Goal: Information Seeking & Learning: Learn about a topic

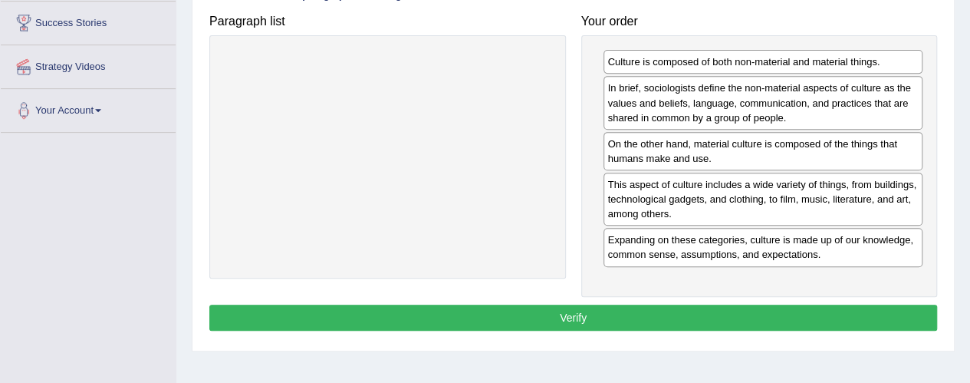
scroll to position [294, 0]
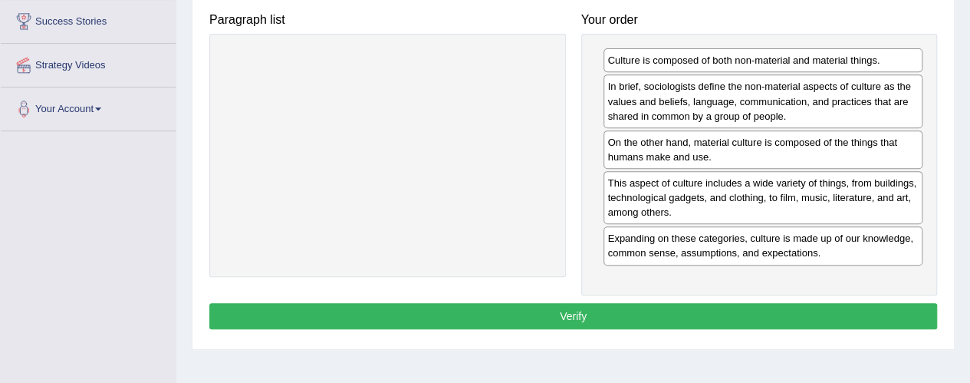
click at [586, 315] on button "Verify" at bounding box center [573, 316] width 728 height 26
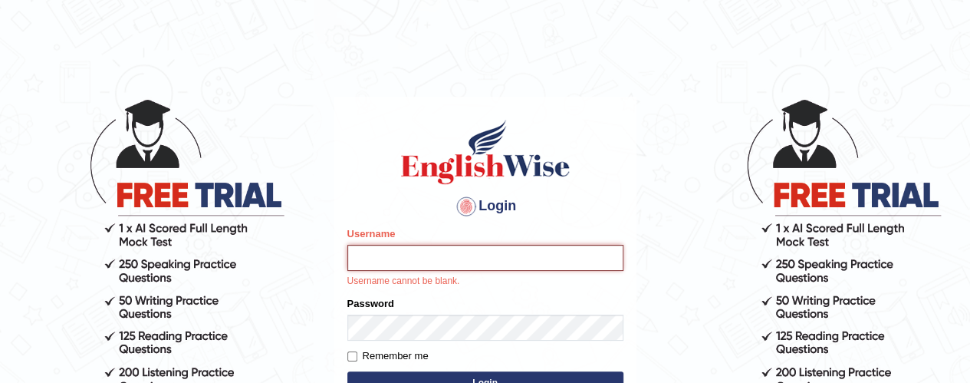
type input "Johncross"
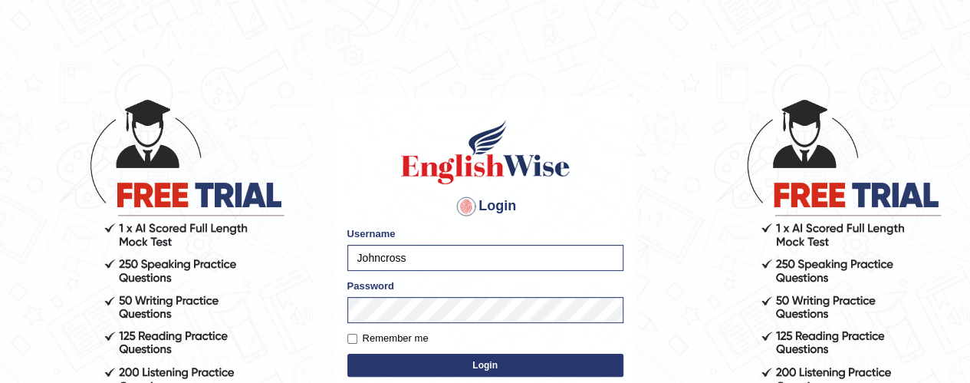
click at [470, 363] on button "Login" at bounding box center [485, 364] width 276 height 23
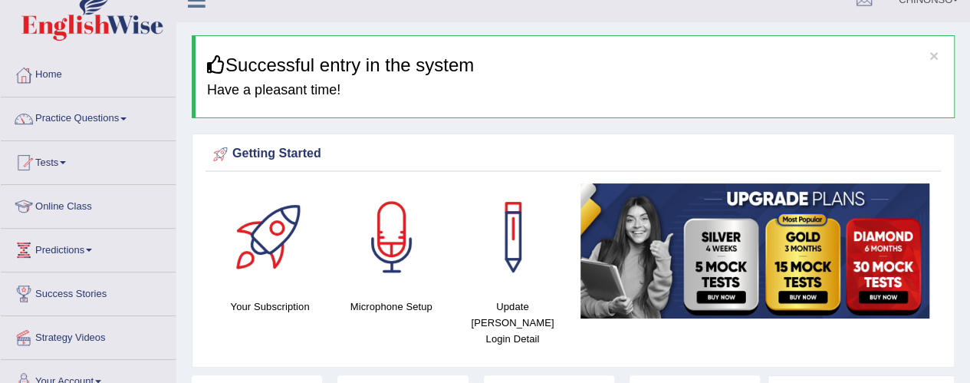
scroll to position [20, 0]
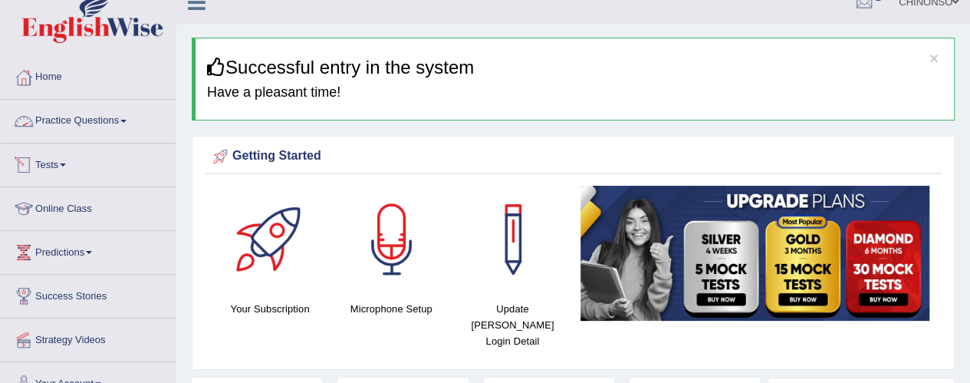
click at [119, 123] on link "Practice Questions" at bounding box center [88, 119] width 175 height 38
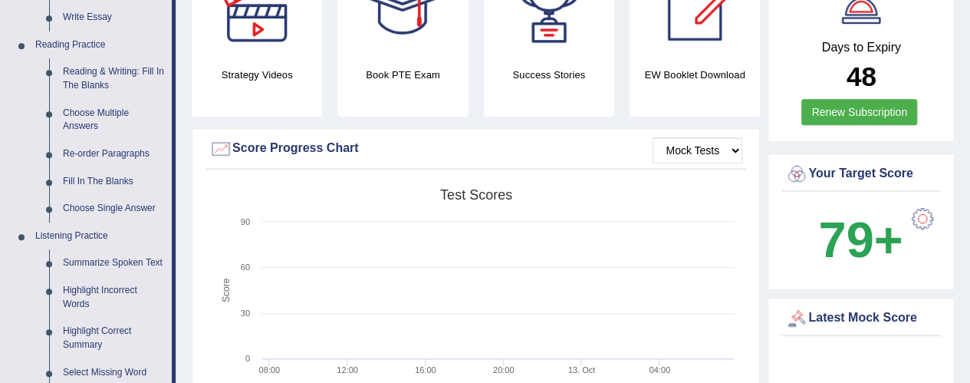
scroll to position [442, 0]
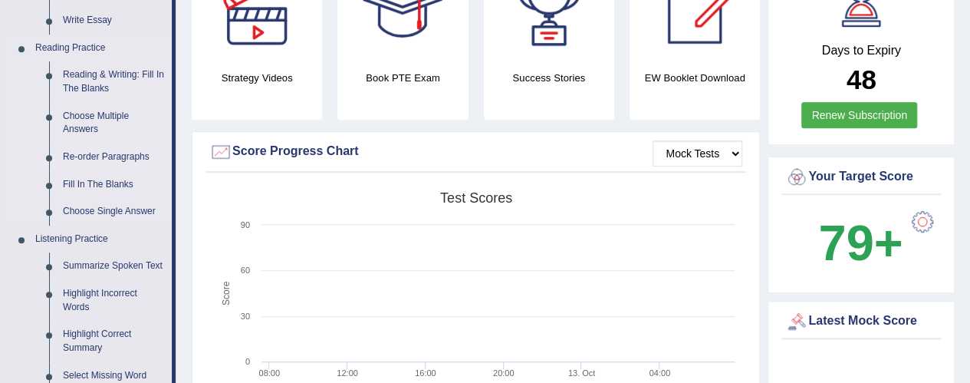
click at [103, 153] on link "Re-order Paragraphs" at bounding box center [114, 157] width 116 height 28
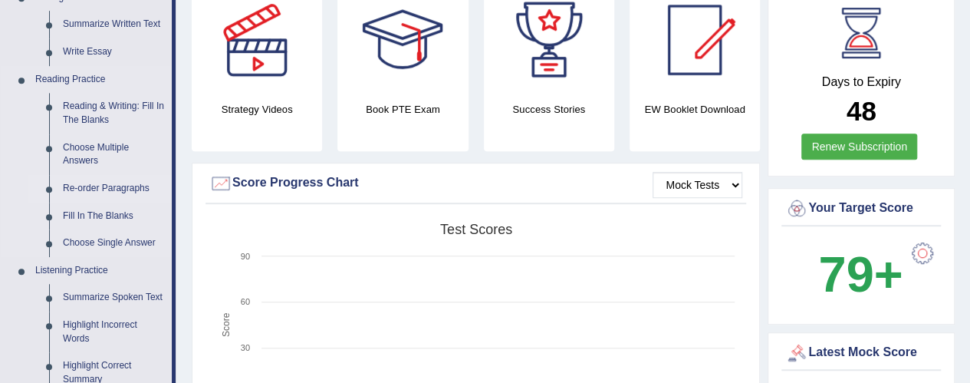
scroll to position [994, 0]
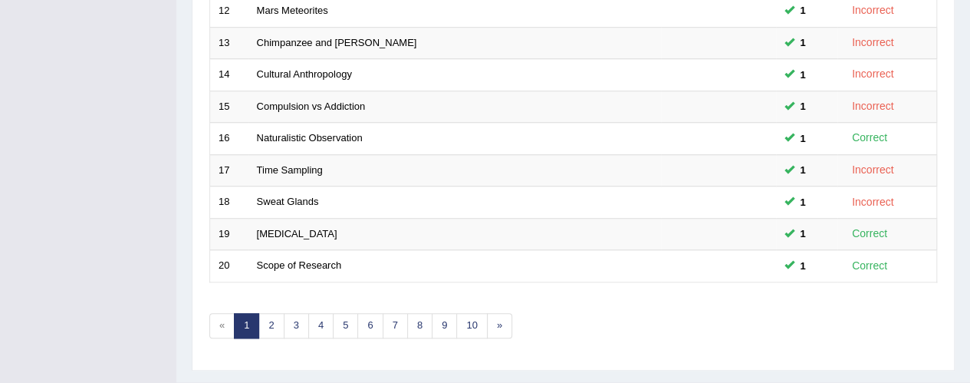
scroll to position [625, 0]
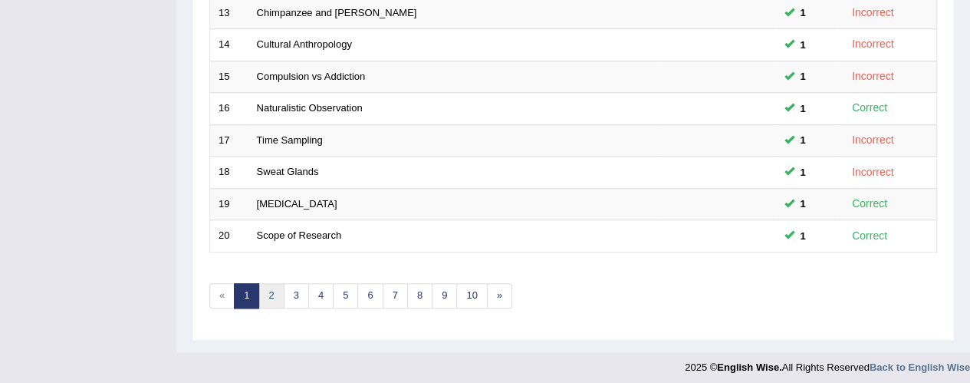
click at [270, 293] on link "2" at bounding box center [270, 295] width 25 height 25
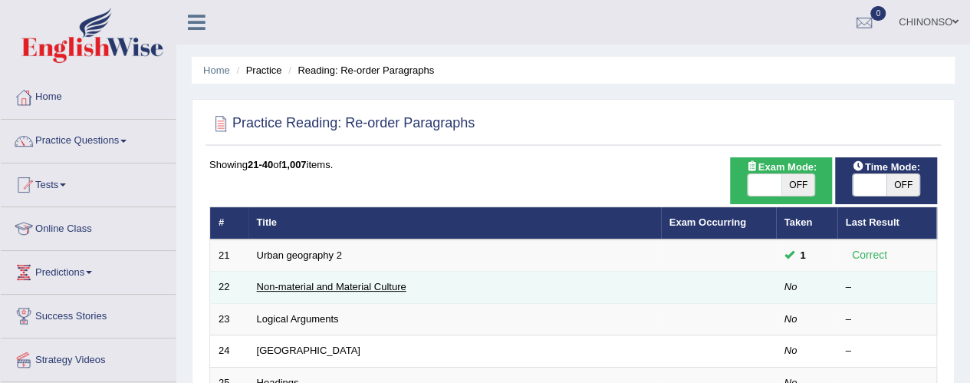
click at [278, 286] on link "Non-material and Material Culture" at bounding box center [331, 286] width 149 height 11
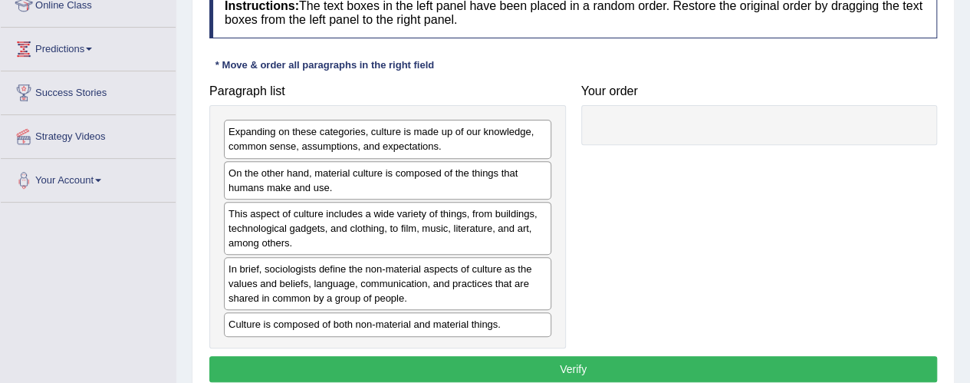
scroll to position [225, 0]
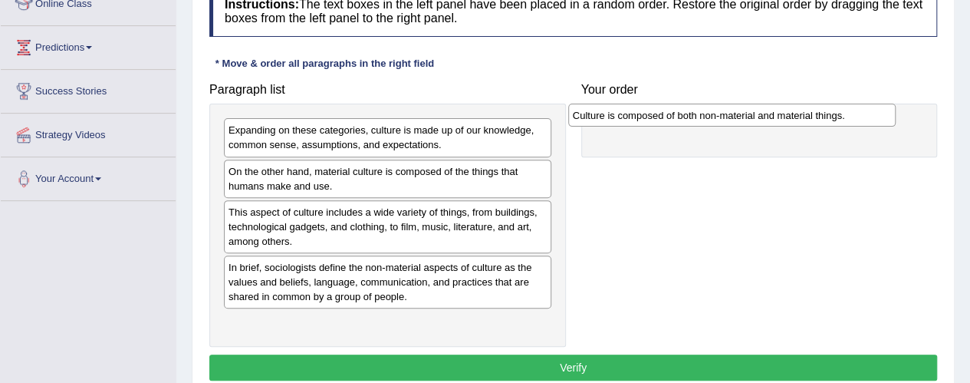
drag, startPoint x: 371, startPoint y: 323, endPoint x: 715, endPoint y: 117, distance: 400.9
click at [715, 117] on div "Culture is composed of both non-material and material things." at bounding box center [731, 114] width 327 height 23
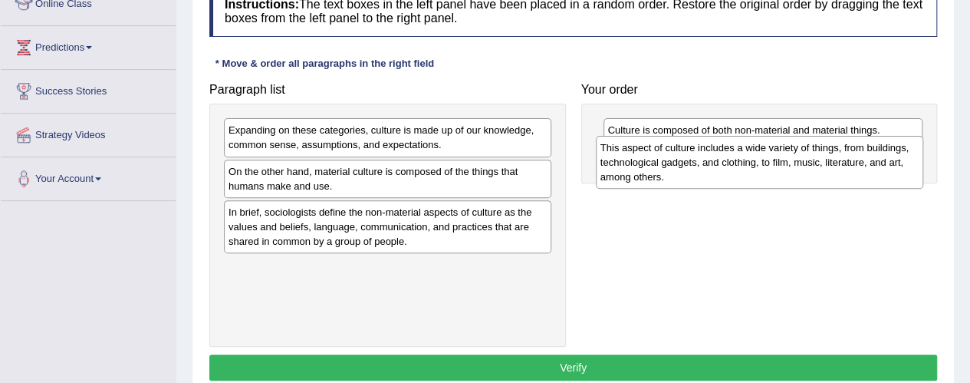
drag, startPoint x: 332, startPoint y: 225, endPoint x: 704, endPoint y: 163, distance: 377.0
click at [704, 163] on div "This aspect of culture includes a wide variety of things, from buildings, techn…" at bounding box center [759, 162] width 327 height 53
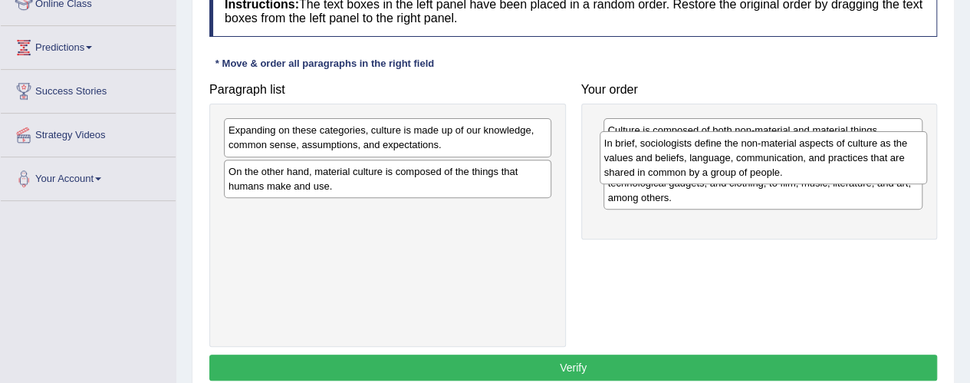
drag, startPoint x: 291, startPoint y: 226, endPoint x: 667, endPoint y: 159, distance: 381.7
click at [667, 159] on div "In brief, sociologists define the non-material aspects of culture as the values…" at bounding box center [763, 157] width 327 height 53
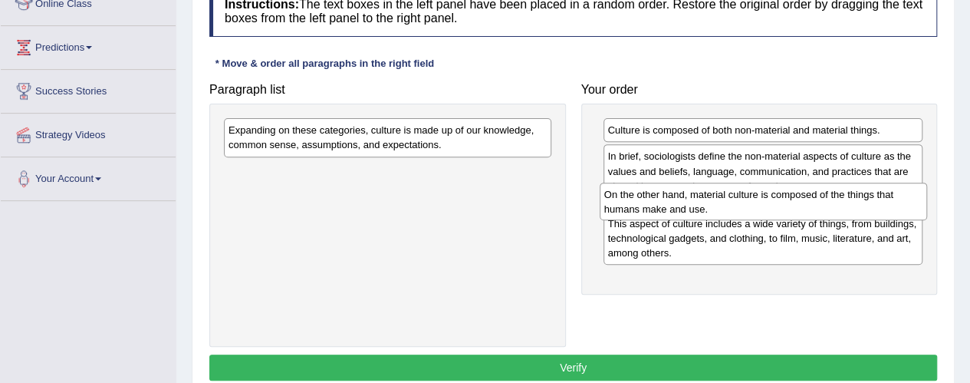
drag, startPoint x: 399, startPoint y: 175, endPoint x: 774, endPoint y: 199, distance: 376.4
click at [774, 199] on div "On the other hand, material culture is composed of the things that humans make …" at bounding box center [763, 201] width 327 height 38
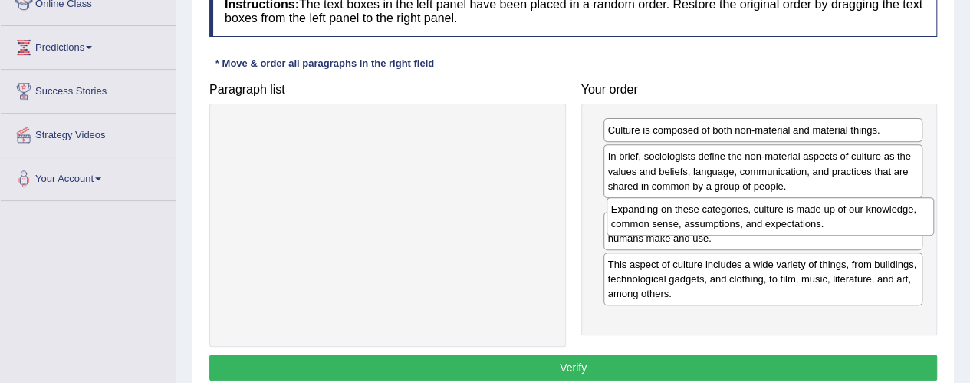
drag, startPoint x: 368, startPoint y: 134, endPoint x: 751, endPoint y: 214, distance: 390.8
click at [751, 214] on div "Expanding on these categories, culture is made up of our knowledge, common sens…" at bounding box center [769, 216] width 327 height 38
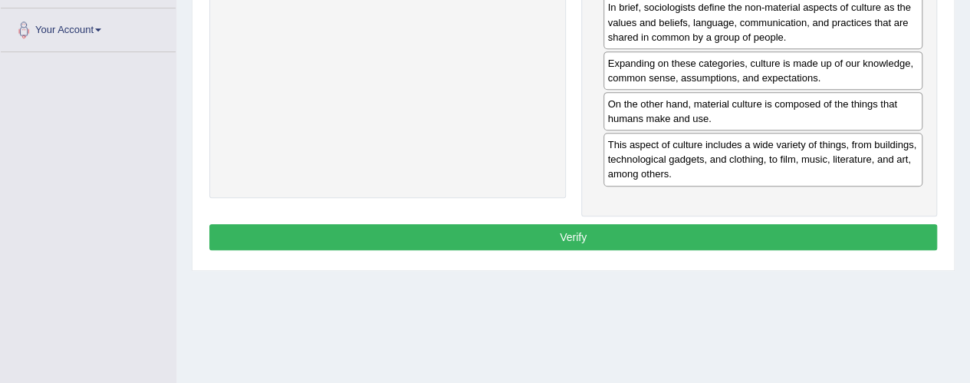
scroll to position [374, 0]
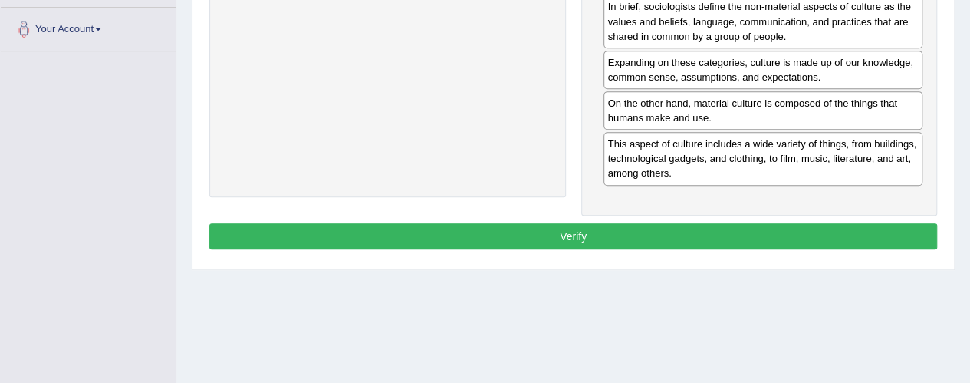
click at [527, 237] on button "Verify" at bounding box center [573, 236] width 728 height 26
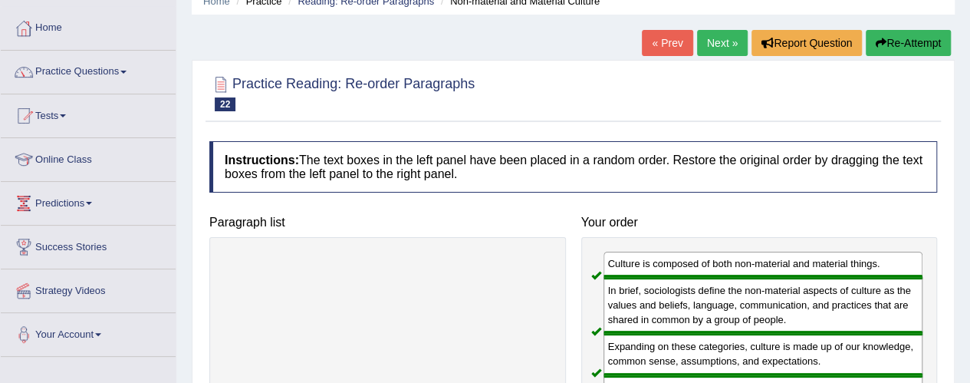
scroll to position [28, 0]
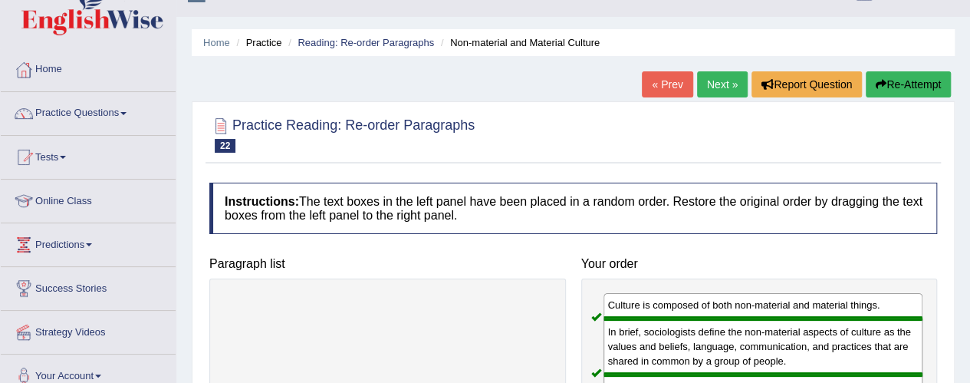
click at [715, 82] on link "Next »" at bounding box center [722, 84] width 51 height 26
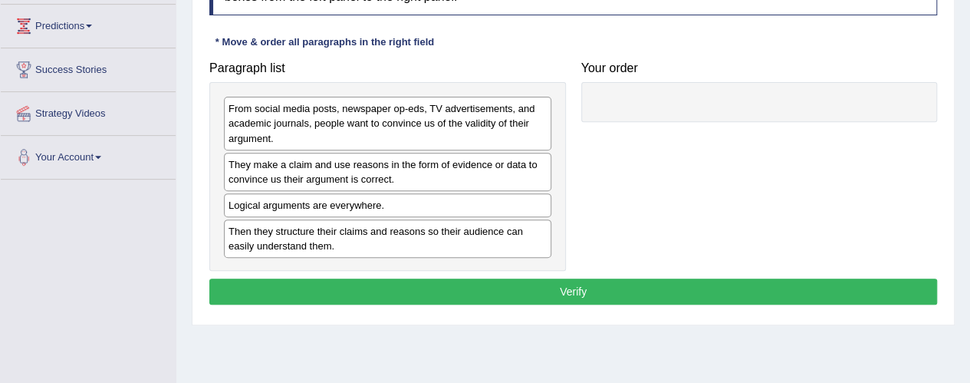
scroll to position [248, 0]
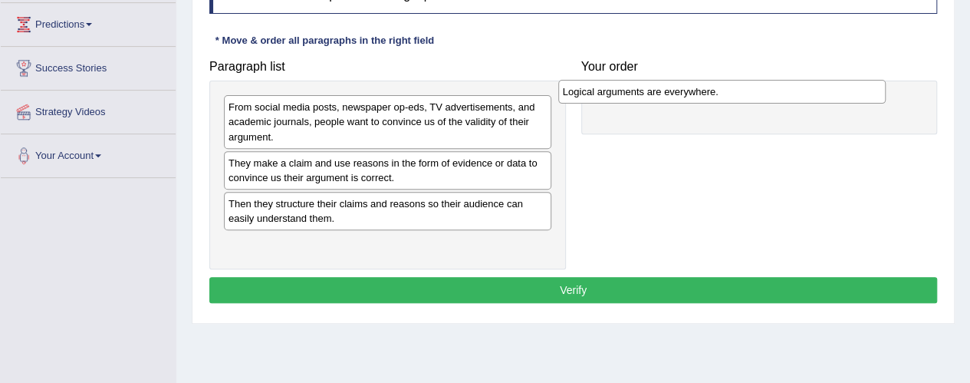
drag, startPoint x: 304, startPoint y: 205, endPoint x: 641, endPoint y: 96, distance: 354.5
click at [641, 96] on div "Logical arguments are everywhere." at bounding box center [721, 91] width 327 height 23
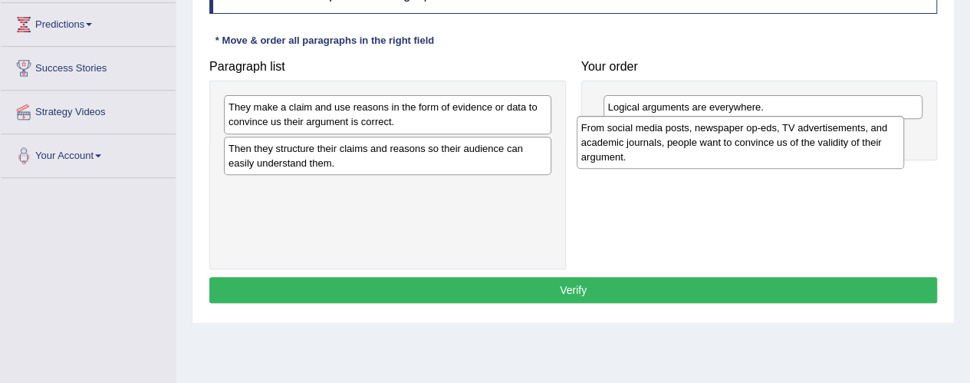
drag, startPoint x: 374, startPoint y: 126, endPoint x: 730, endPoint y: 146, distance: 356.3
click at [730, 146] on div "From social media posts, newspaper op-eds, TV advertisements, and academic jour…" at bounding box center [740, 142] width 327 height 53
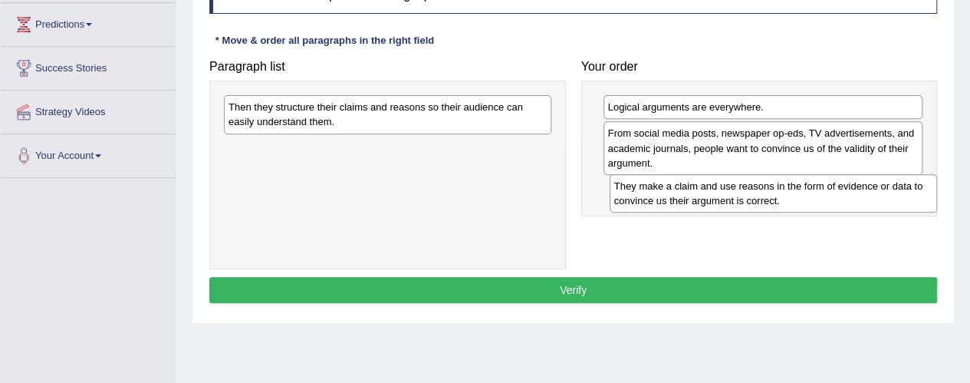
drag, startPoint x: 358, startPoint y: 116, endPoint x: 744, endPoint y: 194, distance: 393.5
click at [744, 194] on div "They make a claim and use reasons in the form of evidence or data to convince u…" at bounding box center [772, 193] width 327 height 38
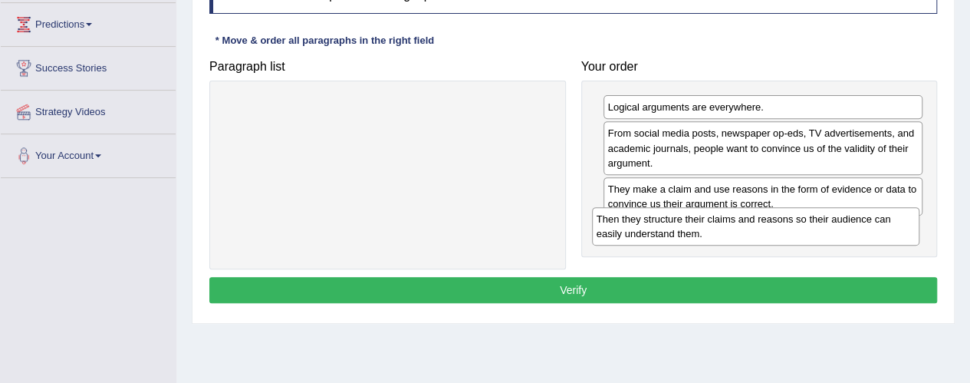
drag, startPoint x: 321, startPoint y: 115, endPoint x: 689, endPoint y: 227, distance: 384.6
click at [689, 227] on div "Then they structure their claims and reasons so their audience can easily under…" at bounding box center [755, 226] width 327 height 38
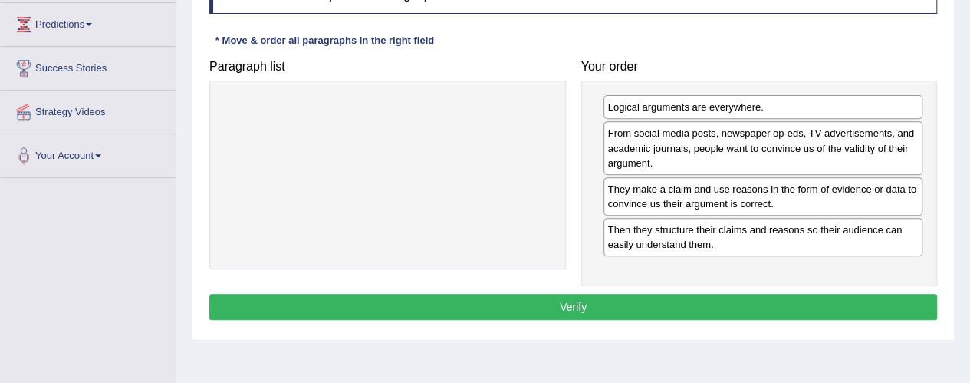
click at [526, 304] on button "Verify" at bounding box center [573, 307] width 728 height 26
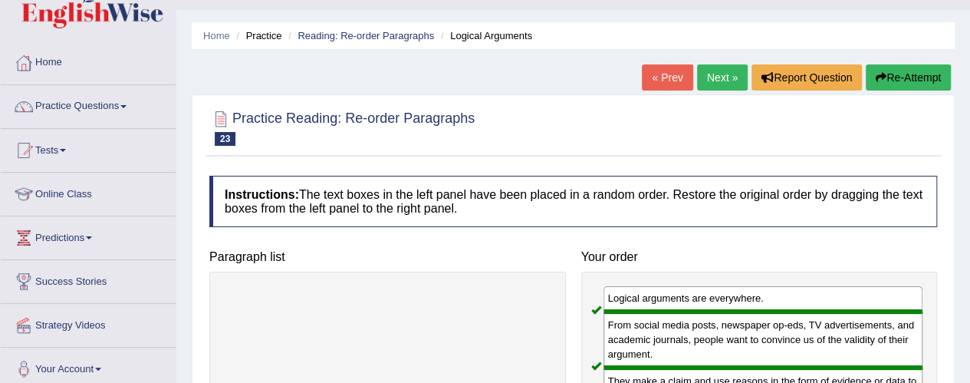
scroll to position [0, 0]
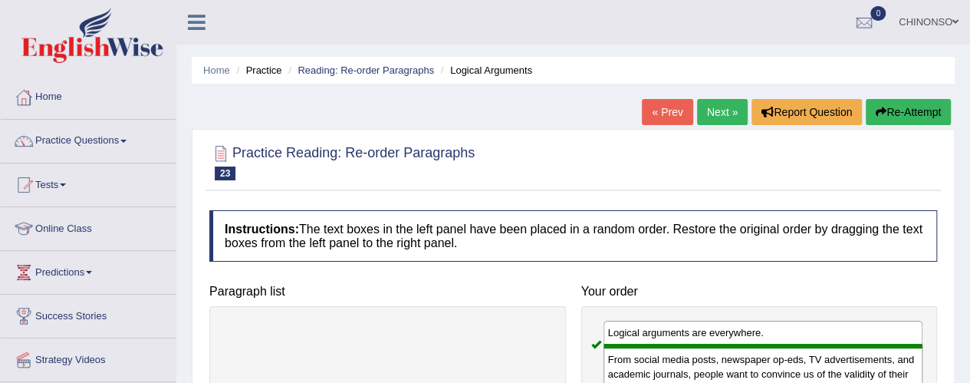
click at [721, 113] on link "Next »" at bounding box center [722, 112] width 51 height 26
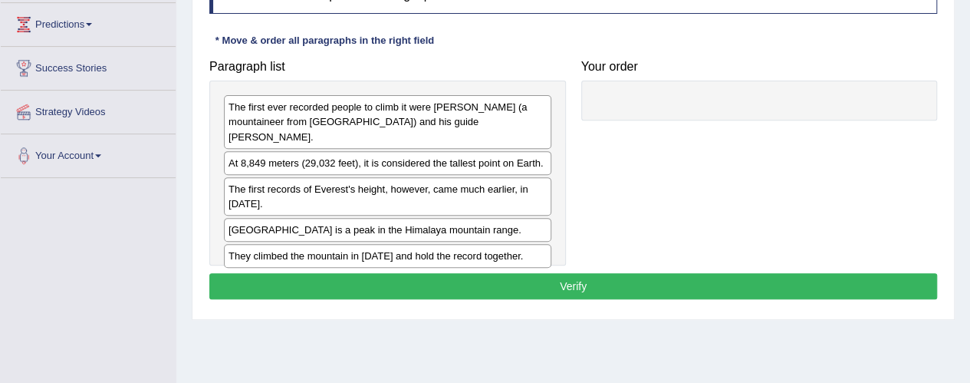
scroll to position [251, 0]
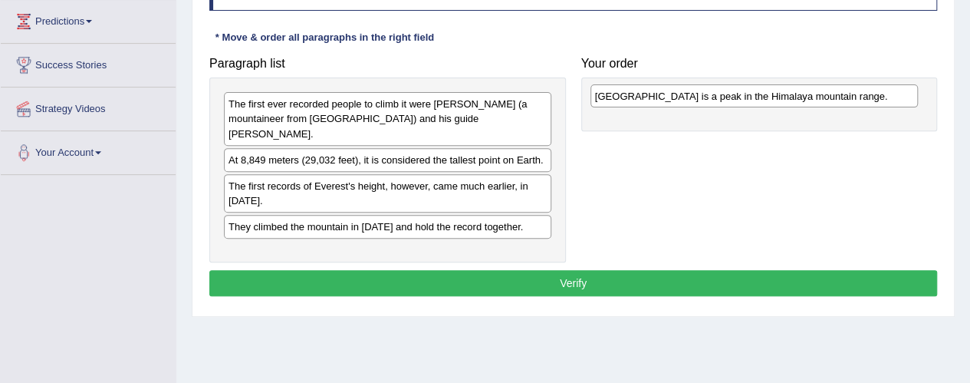
drag, startPoint x: 434, startPoint y: 209, endPoint x: 800, endPoint y: 96, distance: 382.9
click at [800, 96] on div "[GEOGRAPHIC_DATA] is a peak in the Himalaya mountain range." at bounding box center [753, 95] width 327 height 23
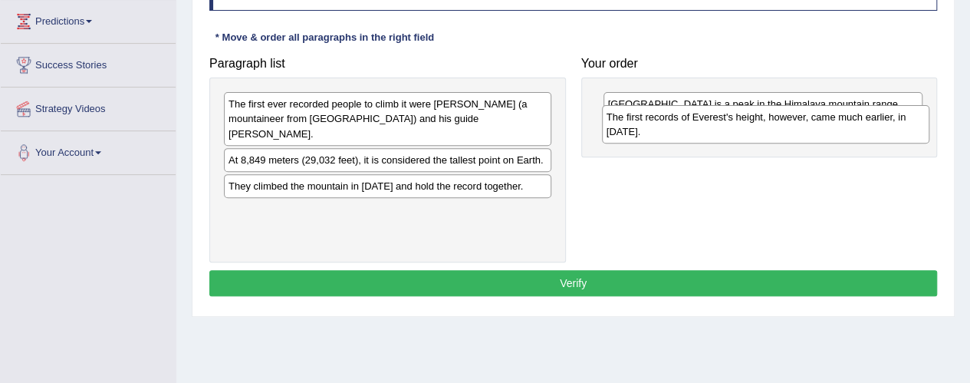
drag, startPoint x: 494, startPoint y: 170, endPoint x: 877, endPoint y: 126, distance: 385.1
click at [877, 126] on div "The first records of Everest's height, however, came much earlier, in [DATE]." at bounding box center [765, 124] width 327 height 38
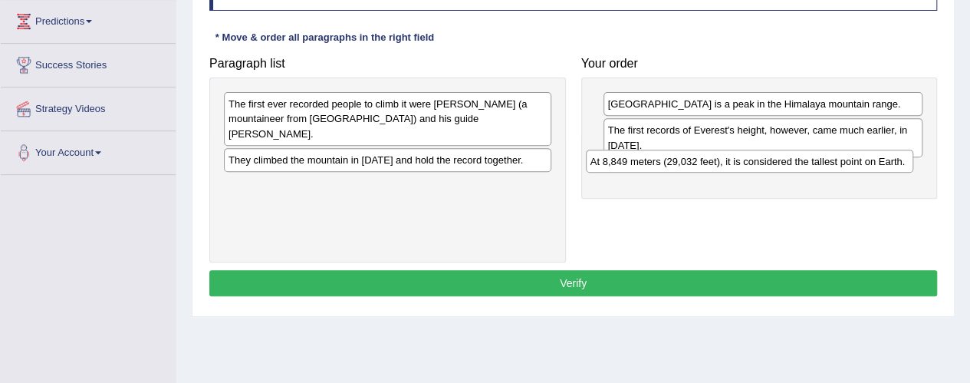
drag, startPoint x: 382, startPoint y: 145, endPoint x: 745, endPoint y: 163, distance: 363.8
click at [745, 163] on div "At 8,849 meters (29,032 feet), it is considered the tallest point on Earth." at bounding box center [749, 160] width 327 height 23
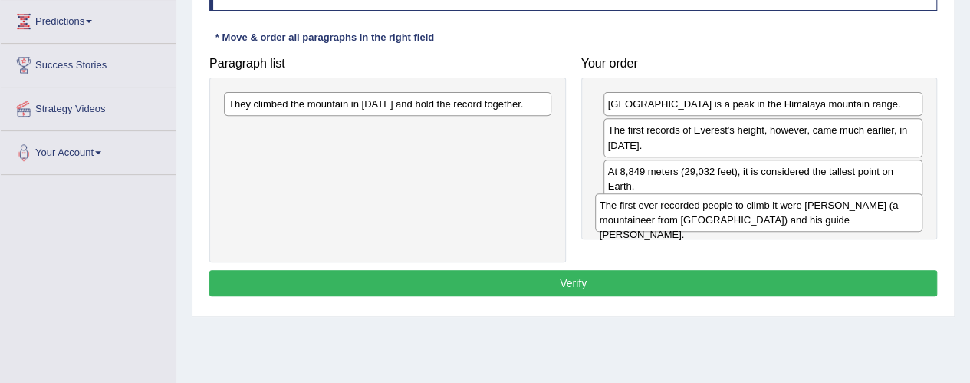
drag, startPoint x: 394, startPoint y: 117, endPoint x: 762, endPoint y: 218, distance: 381.9
click at [762, 218] on div "The first ever recorded people to climb it were [PERSON_NAME] (a mountaineer fr…" at bounding box center [758, 212] width 327 height 38
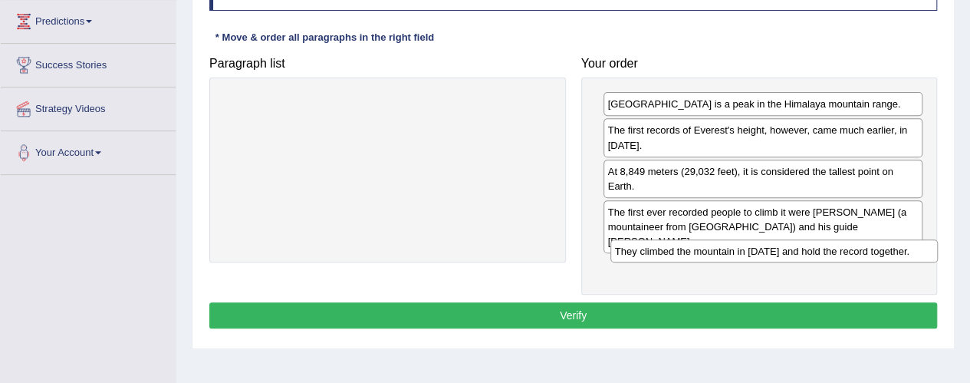
drag, startPoint x: 317, startPoint y: 104, endPoint x: 704, endPoint y: 251, distance: 413.5
click at [704, 251] on div "They climbed the mountain in [DATE] and hold the record together." at bounding box center [773, 250] width 327 height 23
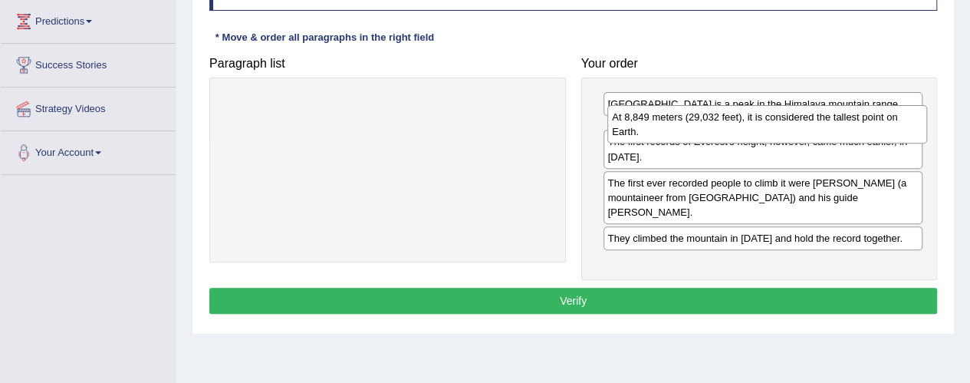
drag, startPoint x: 647, startPoint y: 188, endPoint x: 651, endPoint y: 134, distance: 53.8
click at [651, 134] on div "At 8,849 meters (29,032 feet), it is considered the tallest point on Earth." at bounding box center [767, 124] width 320 height 38
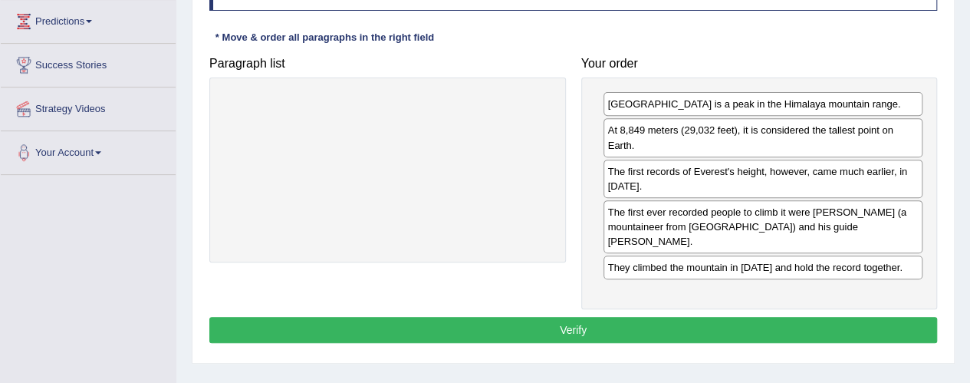
click at [596, 317] on button "Verify" at bounding box center [573, 330] width 728 height 26
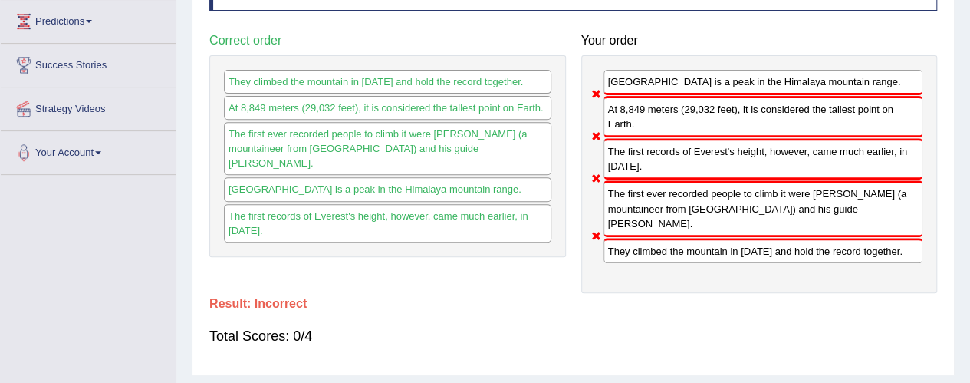
scroll to position [0, 0]
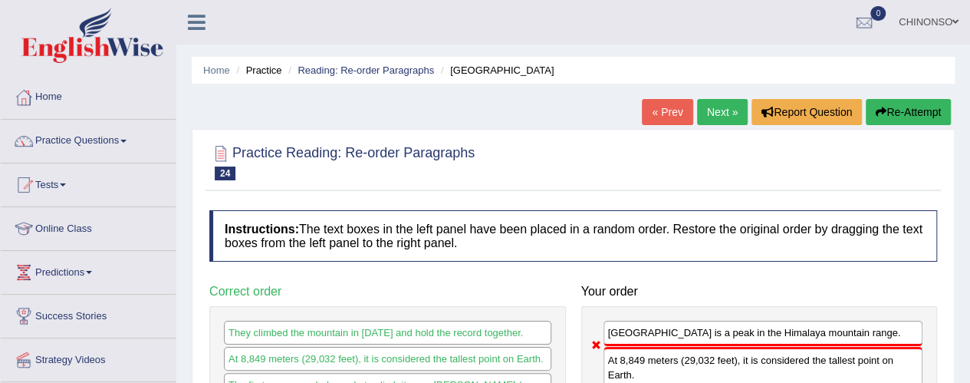
click at [709, 108] on link "Next »" at bounding box center [722, 112] width 51 height 26
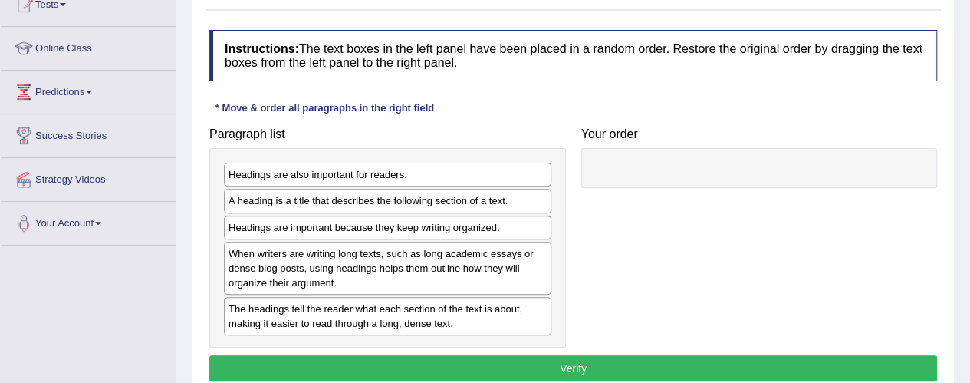
scroll to position [181, 0]
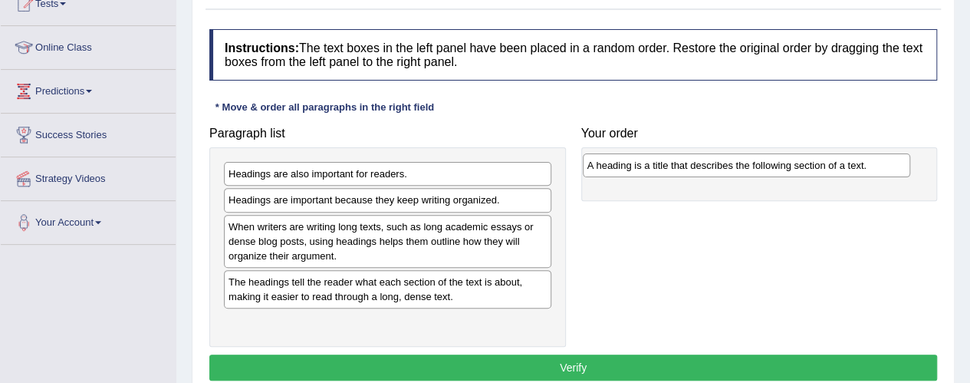
drag, startPoint x: 383, startPoint y: 203, endPoint x: 745, endPoint y: 158, distance: 364.7
click at [745, 158] on div "A heading is a title that describes the following section of a text." at bounding box center [746, 164] width 327 height 23
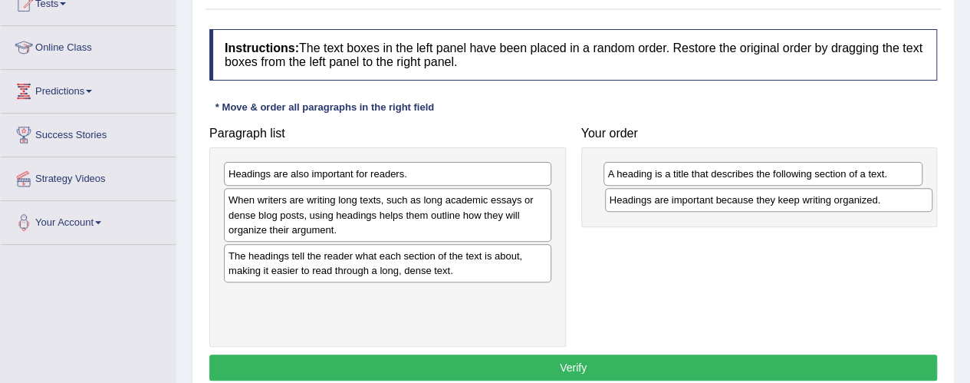
drag, startPoint x: 451, startPoint y: 199, endPoint x: 830, endPoint y: 200, distance: 379.5
click at [830, 200] on div "Headings are important because they keep writing organized." at bounding box center [768, 199] width 327 height 23
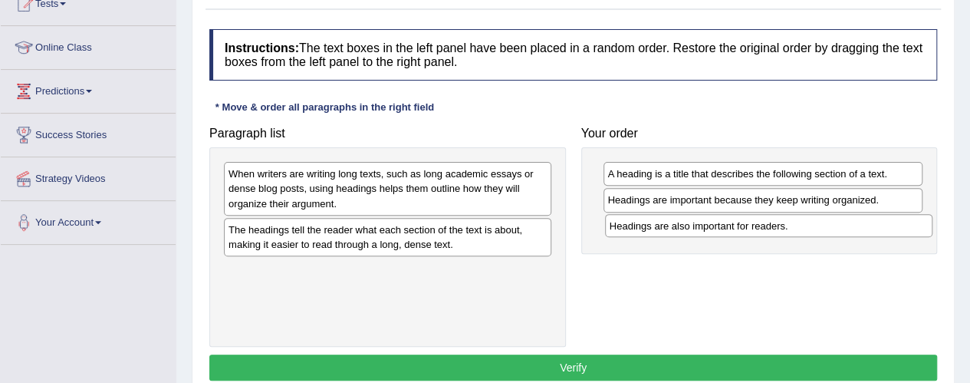
drag, startPoint x: 477, startPoint y: 174, endPoint x: 859, endPoint y: 225, distance: 385.1
click at [859, 225] on div "Headings are also important for readers." at bounding box center [768, 225] width 327 height 23
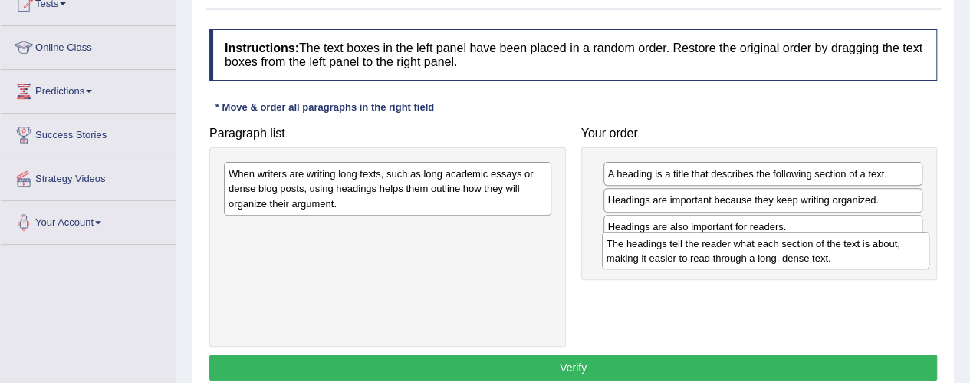
drag, startPoint x: 427, startPoint y: 238, endPoint x: 798, endPoint y: 257, distance: 371.5
click at [798, 257] on div "The headings tell the reader what each section of the text is about, making it …" at bounding box center [765, 251] width 327 height 38
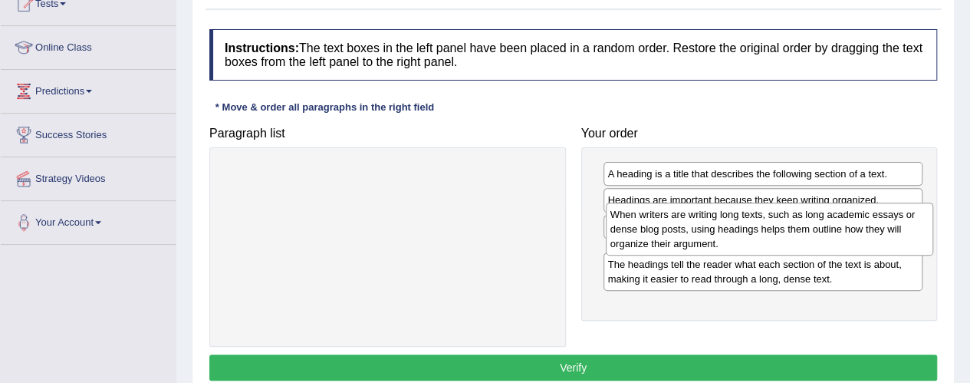
drag, startPoint x: 397, startPoint y: 184, endPoint x: 779, endPoint y: 225, distance: 384.0
click at [779, 225] on div "When writers are writing long texts, such as long academic essays or dense blog…" at bounding box center [769, 228] width 327 height 53
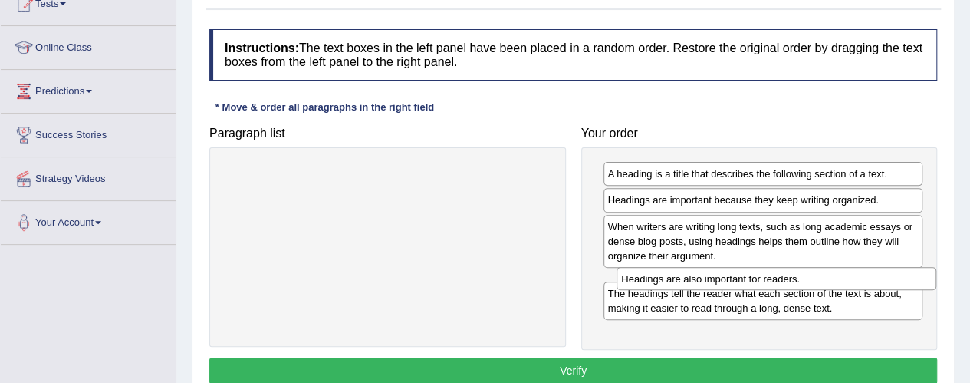
drag, startPoint x: 731, startPoint y: 223, endPoint x: 745, endPoint y: 272, distance: 51.0
click at [745, 272] on div "Headings are also important for readers." at bounding box center [776, 278] width 320 height 23
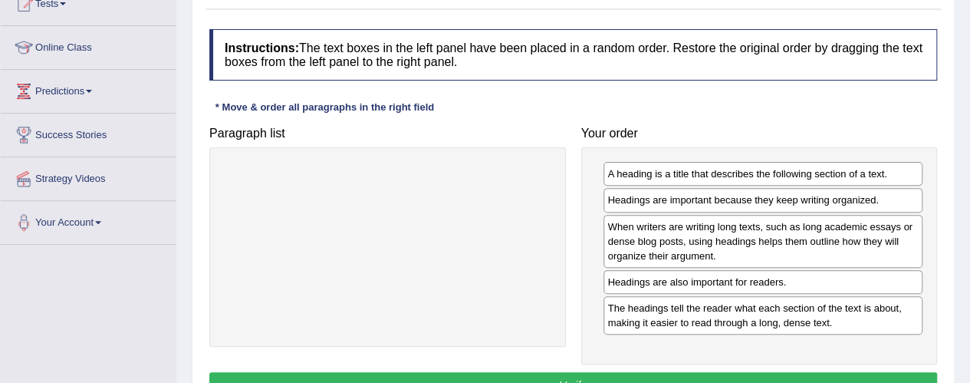
click at [613, 372] on button "Verify" at bounding box center [573, 385] width 728 height 26
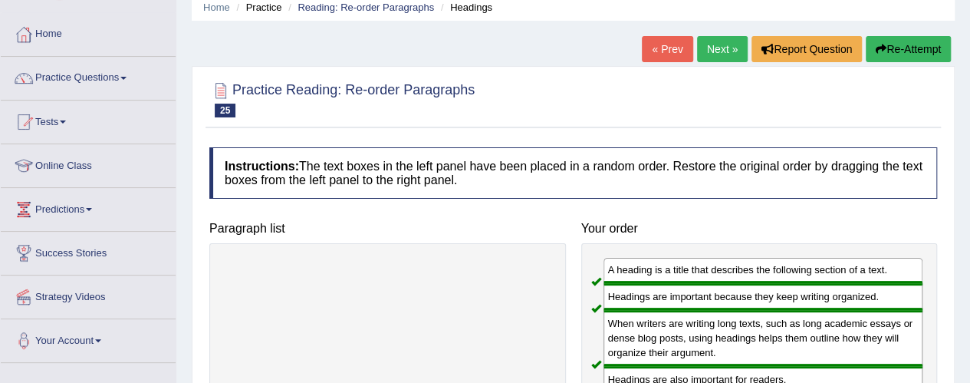
scroll to position [55, 0]
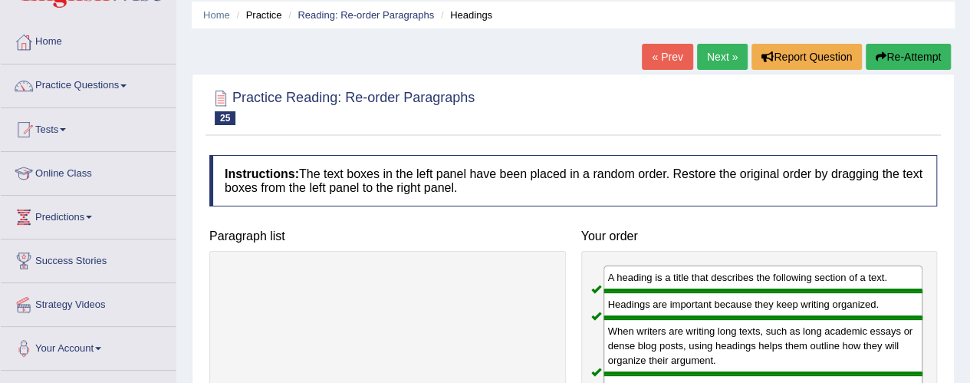
click at [716, 56] on link "Next »" at bounding box center [722, 57] width 51 height 26
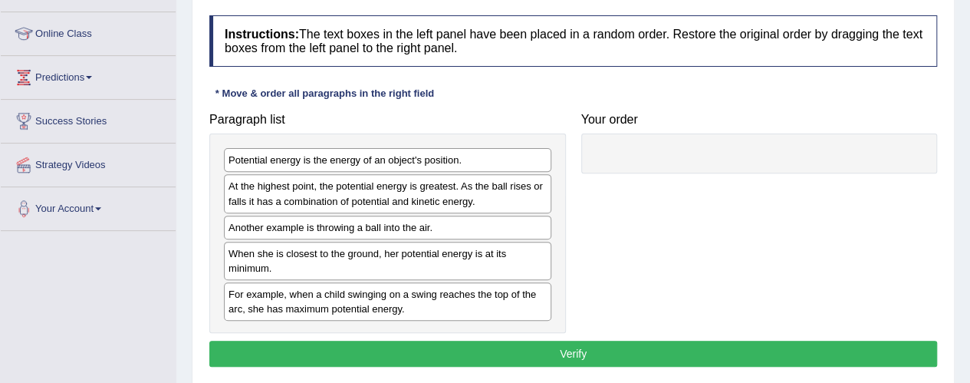
scroll to position [209, 0]
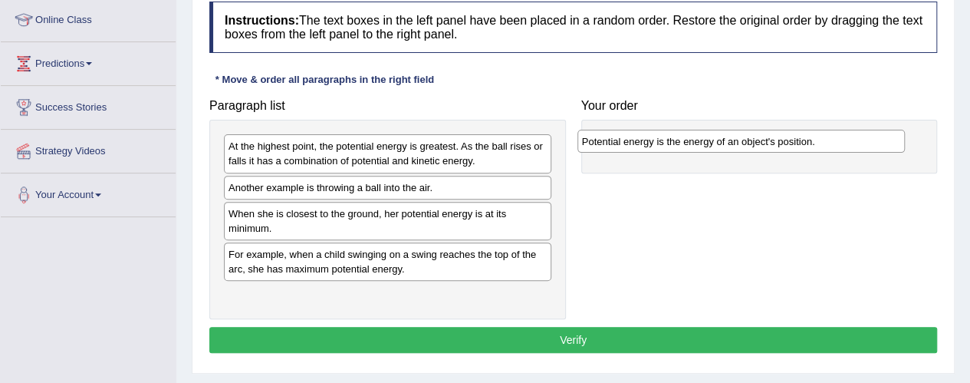
drag, startPoint x: 379, startPoint y: 149, endPoint x: 738, endPoint y: 145, distance: 358.1
click at [738, 145] on div "Potential energy is the energy of an object's position." at bounding box center [740, 141] width 327 height 23
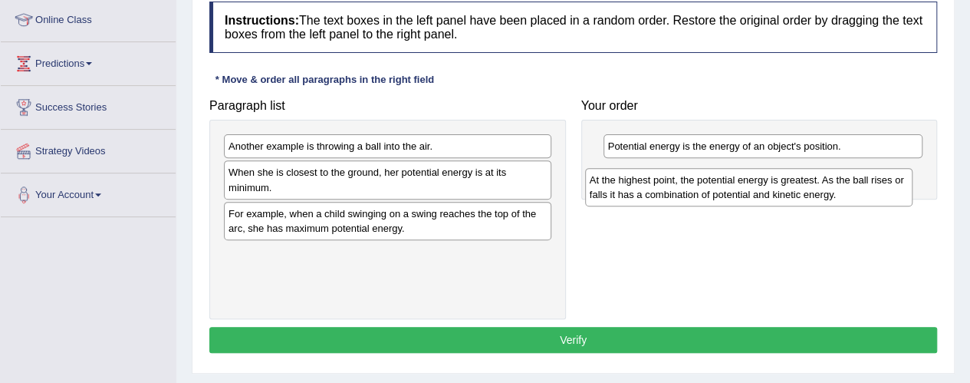
drag, startPoint x: 373, startPoint y: 159, endPoint x: 738, endPoint y: 189, distance: 366.2
click at [738, 189] on div "At the highest point, the potential energy is greatest. As the ball rises or fa…" at bounding box center [748, 187] width 327 height 38
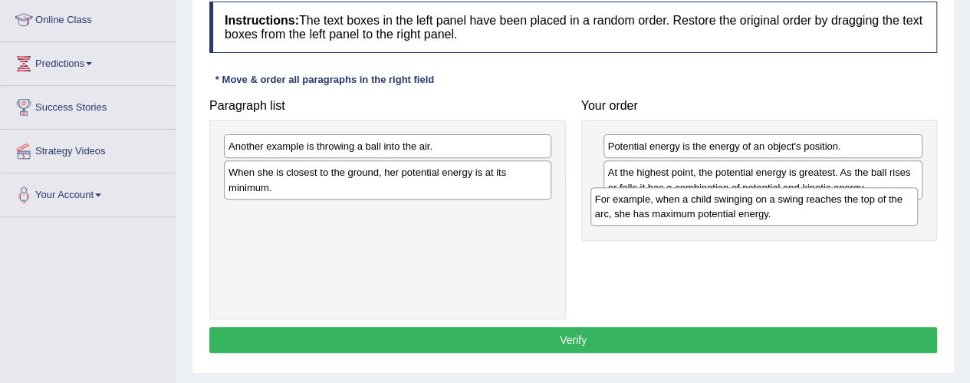
drag, startPoint x: 375, startPoint y: 226, endPoint x: 738, endPoint y: 213, distance: 362.9
click at [738, 213] on div "For example, when a child swinging on a swing reaches the top of the arc, she h…" at bounding box center [753, 206] width 327 height 38
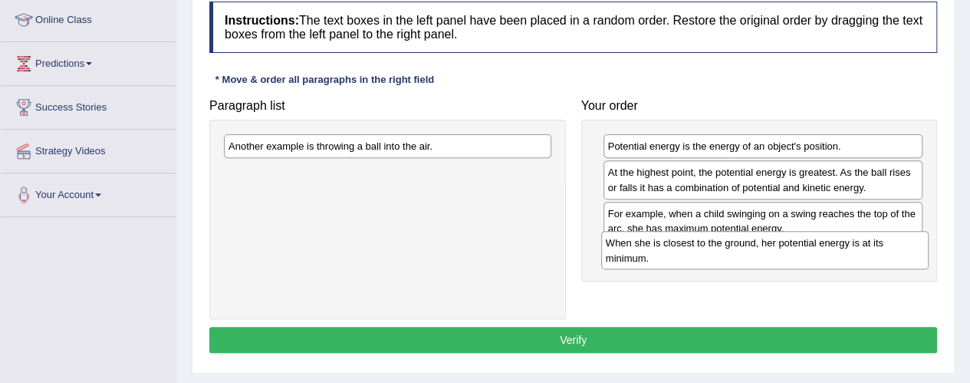
drag, startPoint x: 313, startPoint y: 178, endPoint x: 690, endPoint y: 249, distance: 383.9
click at [690, 249] on div "When she is closest to the ground, her potential energy is at its minimum." at bounding box center [764, 250] width 327 height 38
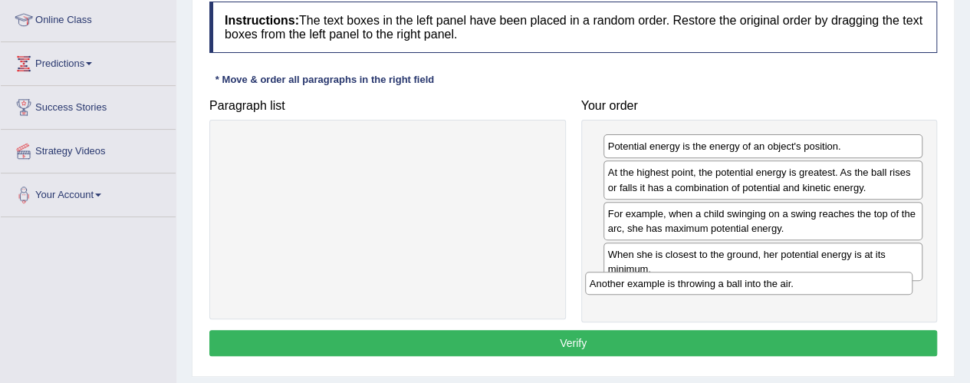
drag, startPoint x: 321, startPoint y: 152, endPoint x: 684, endPoint y: 289, distance: 387.7
click at [684, 289] on div "Another example is throwing a ball into the air." at bounding box center [748, 282] width 327 height 23
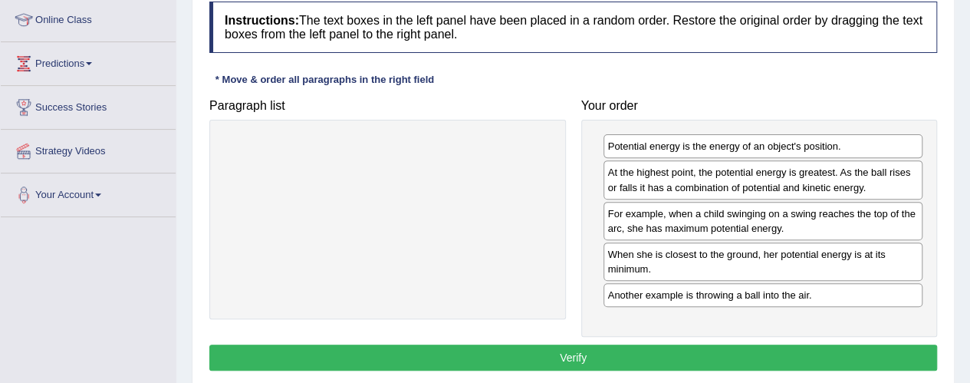
click at [518, 353] on button "Verify" at bounding box center [573, 357] width 728 height 26
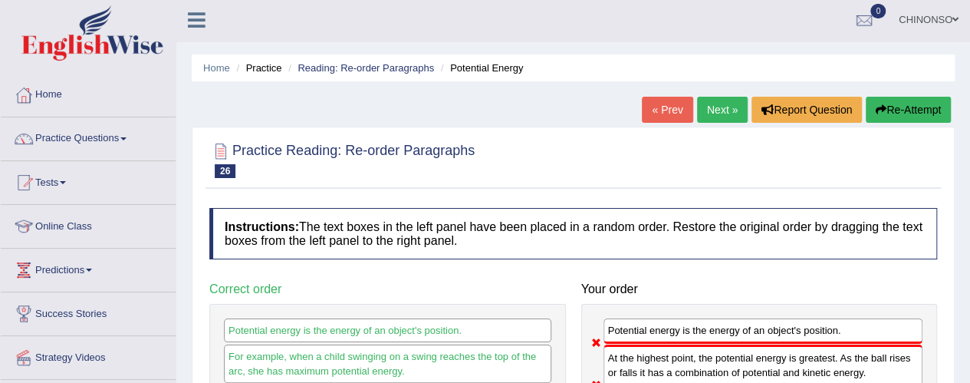
scroll to position [1, 0]
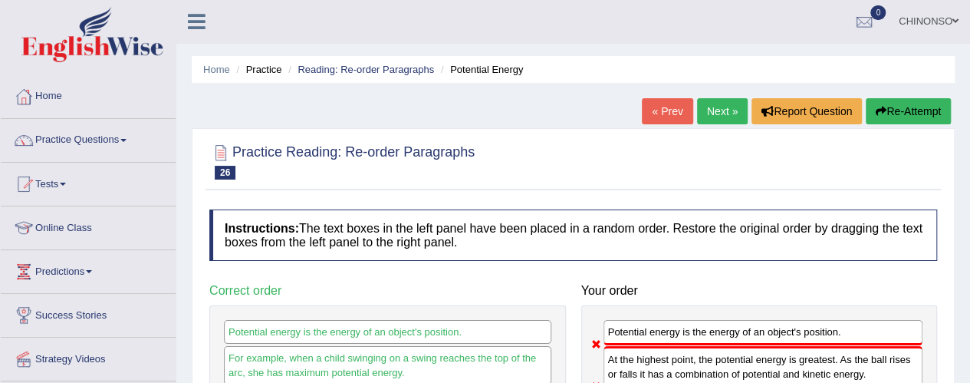
click at [708, 112] on link "Next »" at bounding box center [722, 111] width 51 height 26
